Goal: Find specific page/section: Find specific page/section

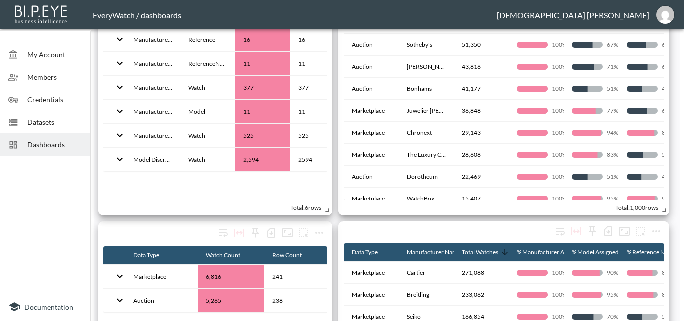
scroll to position [100, 0]
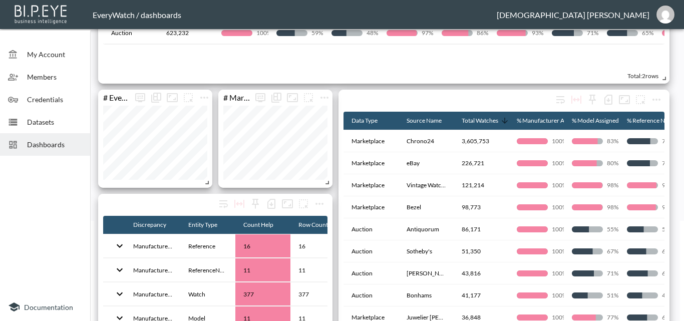
click at [43, 152] on div "Dashboards" at bounding box center [45, 144] width 90 height 23
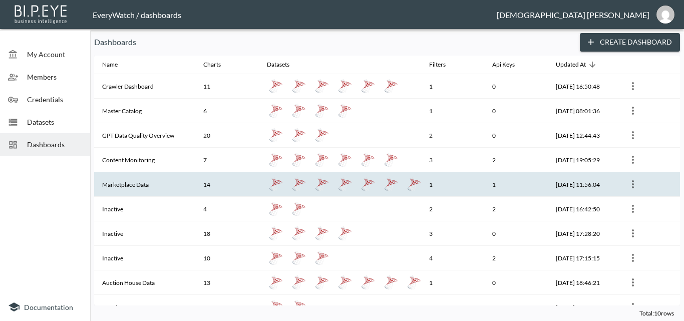
click at [169, 178] on th "Marketplace Data" at bounding box center [144, 184] width 101 height 25
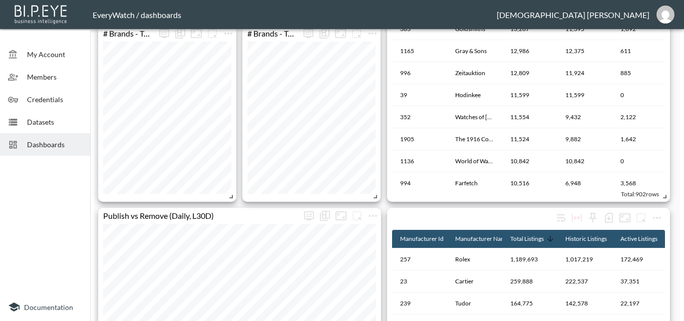
scroll to position [250, 0]
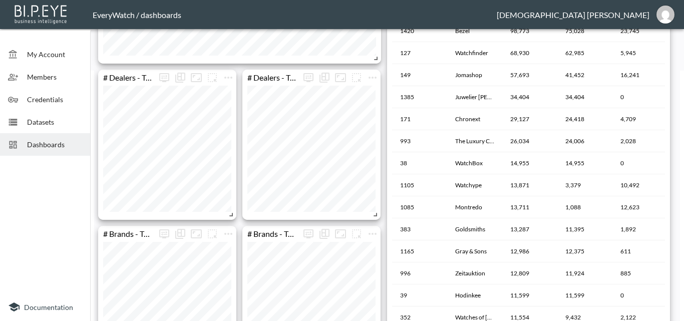
click at [37, 138] on div "Dashboards" at bounding box center [45, 144] width 90 height 23
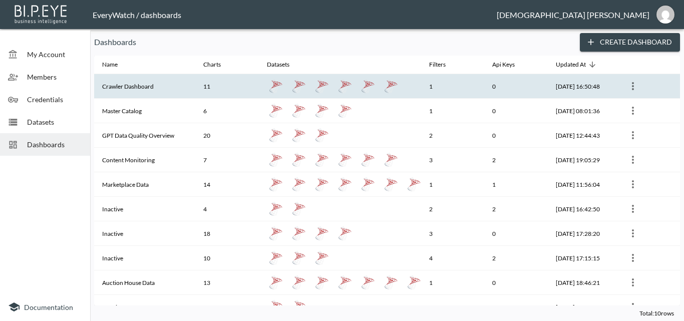
click at [159, 94] on th "Crawler Dashboard" at bounding box center [144, 86] width 101 height 25
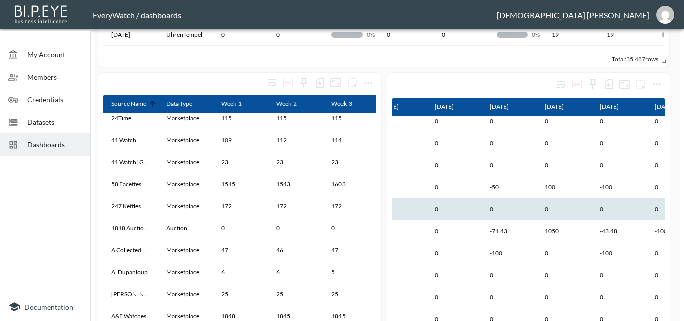
scroll to position [0, 186]
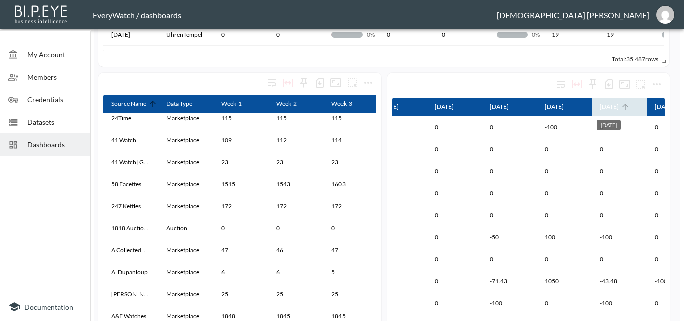
click at [619, 108] on div "[DATE]" at bounding box center [609, 107] width 19 height 12
click at [619, 102] on div "[DATE]" at bounding box center [609, 107] width 19 height 12
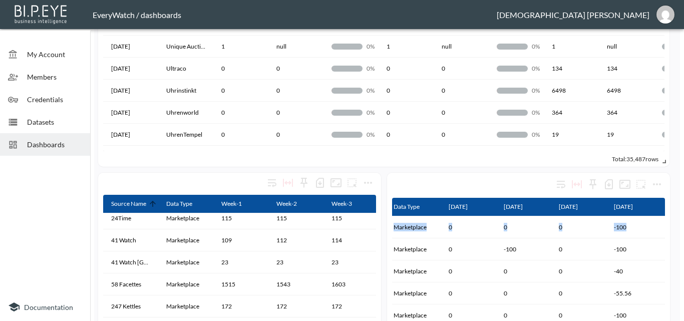
scroll to position [0, 0]
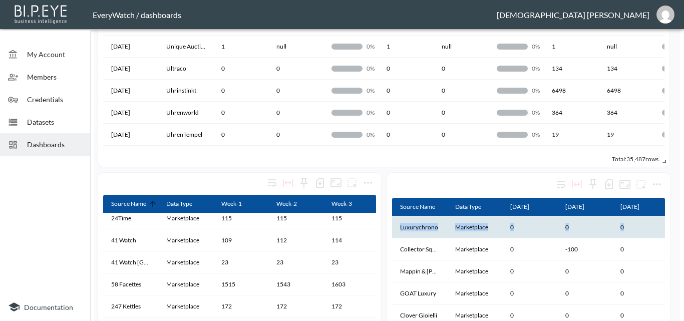
drag, startPoint x: 583, startPoint y: 227, endPoint x: 398, endPoint y: 222, distance: 185.4
click at [398, 222] on tr "Luxurychrono Marketplace 0 0 0 -100 0 4100 -100" at bounding box center [640, 227] width 496 height 22
click at [487, 231] on th "Marketplace" at bounding box center [474, 227] width 55 height 22
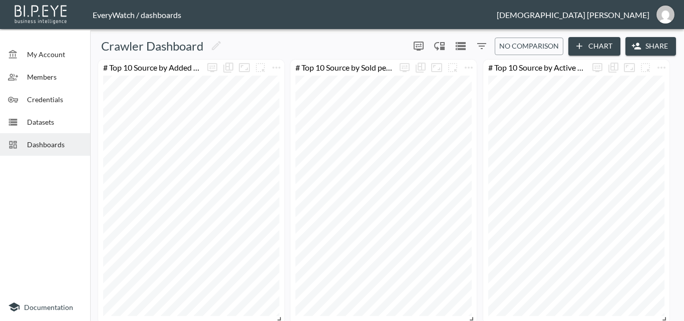
click at [483, 46] on icon "Filters" at bounding box center [482, 46] width 12 height 12
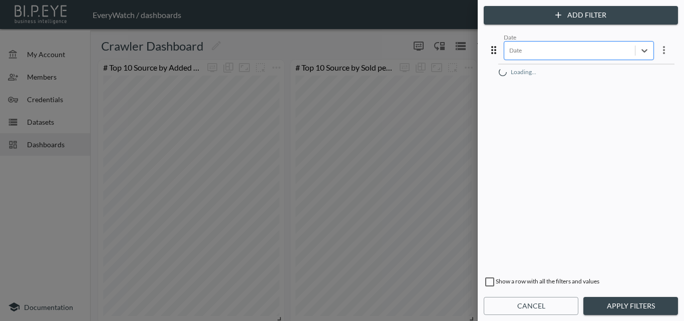
click at [569, 59] on div "Date" at bounding box center [579, 50] width 150 height 19
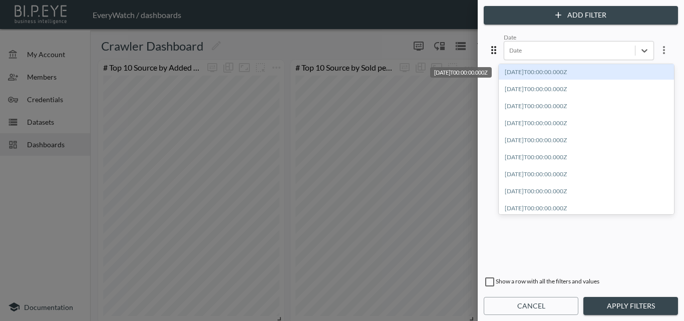
click at [601, 75] on div "[DATE]T00:00:00.000Z" at bounding box center [586, 72] width 175 height 16
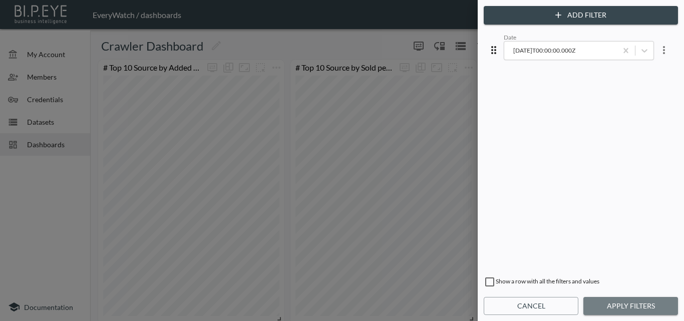
click at [634, 306] on button "Apply Filters" at bounding box center [631, 306] width 95 height 19
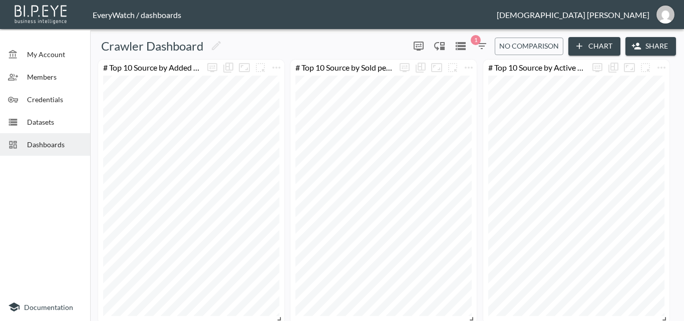
click at [479, 41] on span "1" at bounding box center [476, 40] width 10 height 10
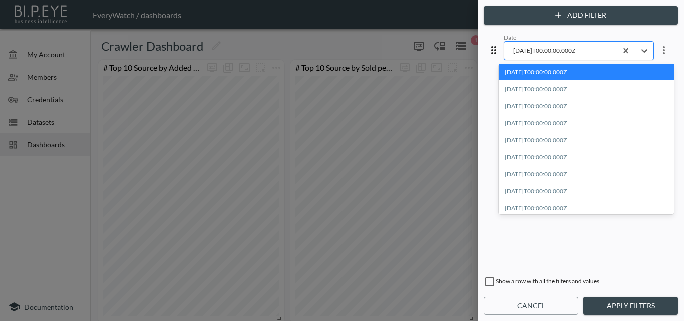
click at [548, 44] on div "[DATE]T00:00:00.000Z" at bounding box center [560, 51] width 113 height 14
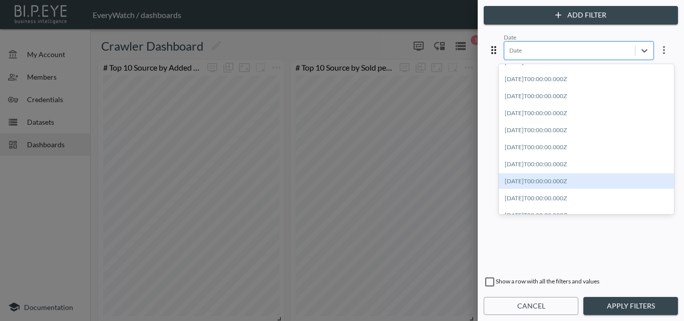
scroll to position [446, 0]
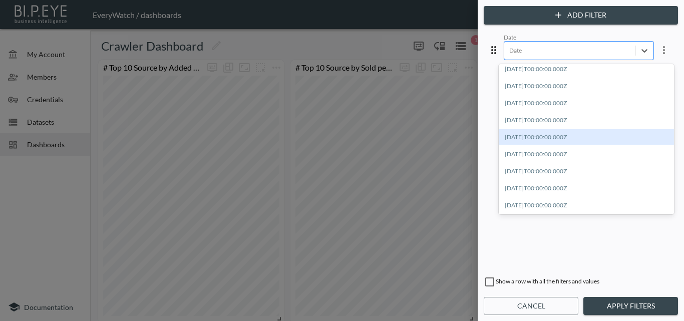
click at [586, 138] on div "[DATE]T00:00:00.000Z" at bounding box center [586, 137] width 175 height 16
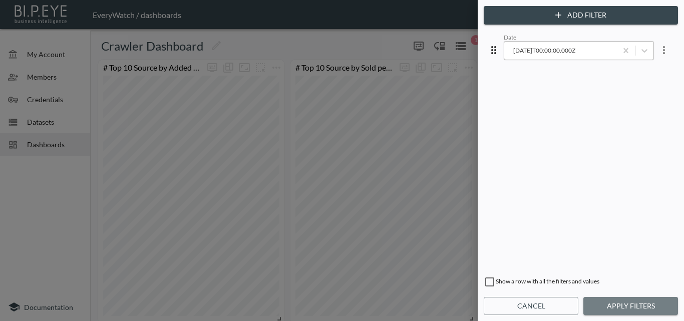
click at [635, 301] on button "Apply Filters" at bounding box center [631, 306] width 95 height 19
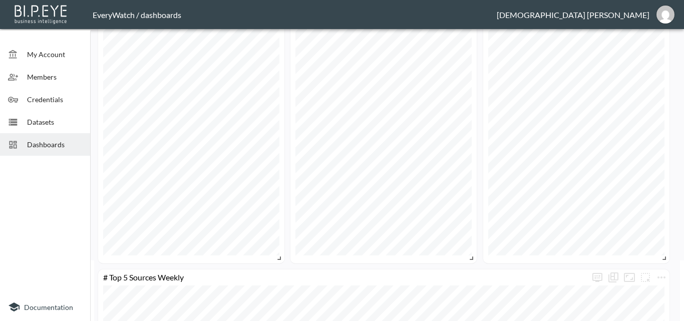
scroll to position [0, 0]
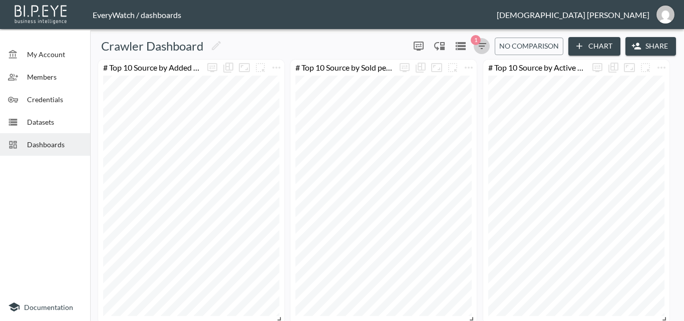
click at [482, 47] on icon "button" at bounding box center [481, 46] width 9 height 6
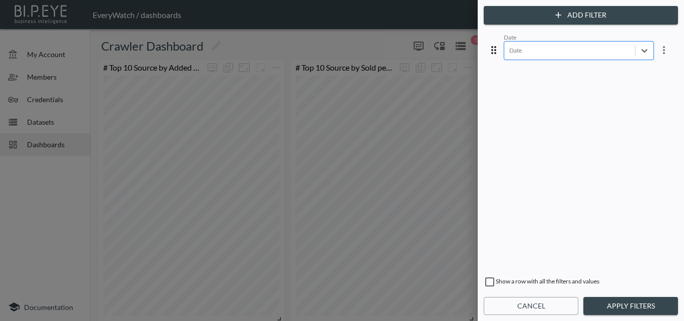
click at [603, 53] on div at bounding box center [569, 51] width 121 height 10
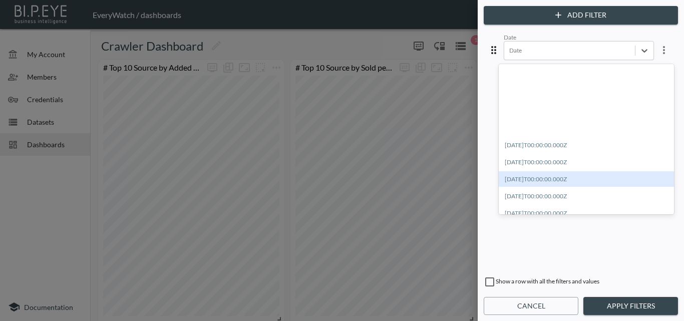
scroll to position [446, 0]
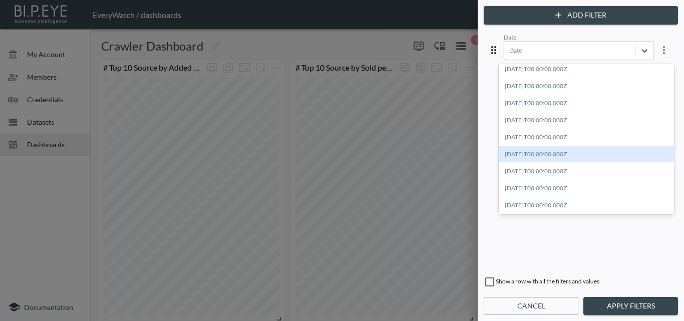
click at [577, 150] on div "[DATE]T00:00:00.000Z" at bounding box center [586, 154] width 175 height 16
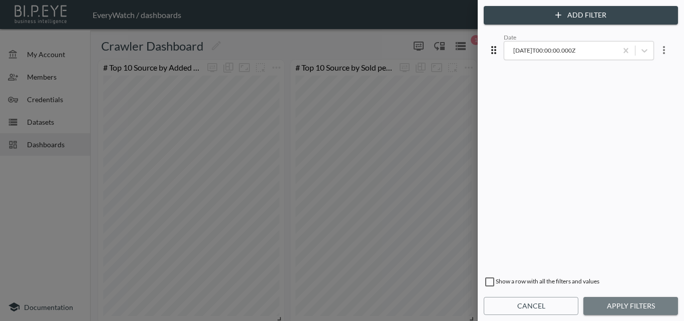
click at [638, 306] on button "Apply Filters" at bounding box center [631, 306] width 95 height 19
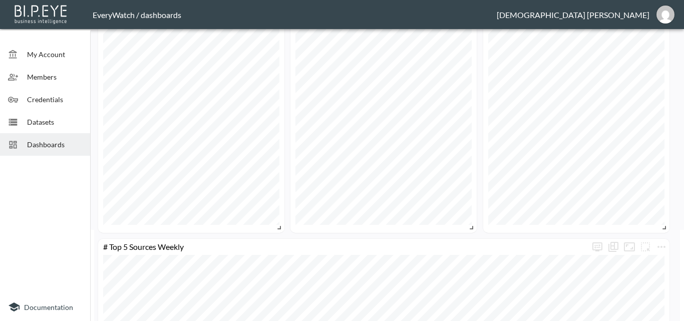
scroll to position [0, 0]
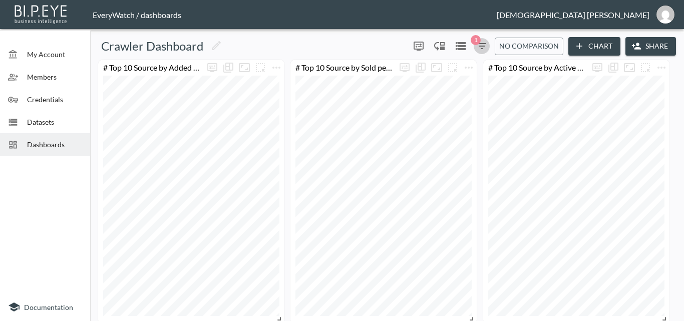
click at [476, 48] on icon "button" at bounding box center [482, 46] width 12 height 12
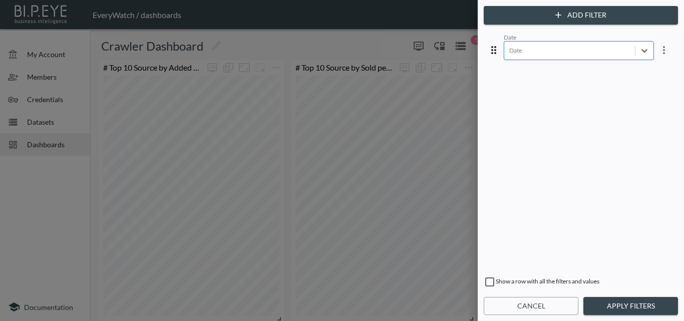
click at [388, 42] on div at bounding box center [342, 160] width 684 height 321
click at [606, 302] on button "Apply Filters" at bounding box center [631, 306] width 95 height 19
